Goal: Information Seeking & Learning: Learn about a topic

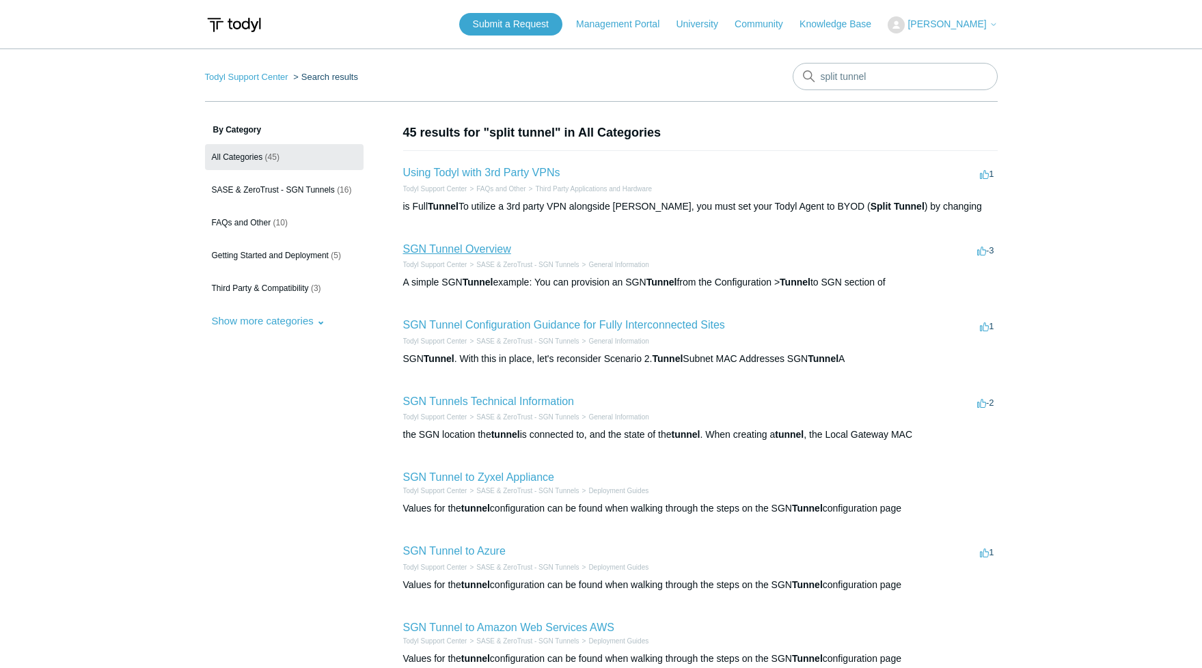
click at [458, 253] on link "SGN Tunnel Overview" at bounding box center [457, 249] width 108 height 12
